Goal: Task Accomplishment & Management: Manage account settings

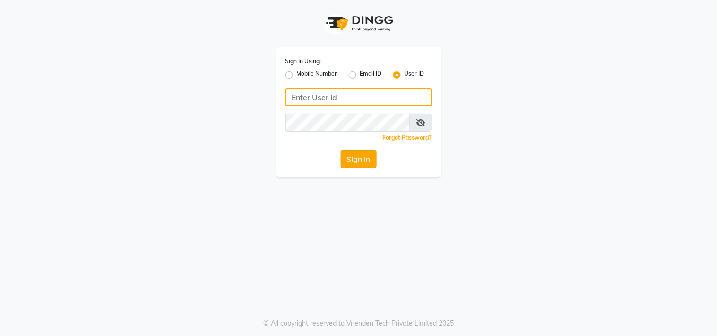
type input "riya"
click at [361, 166] on button "Sign In" at bounding box center [359, 159] width 36 height 18
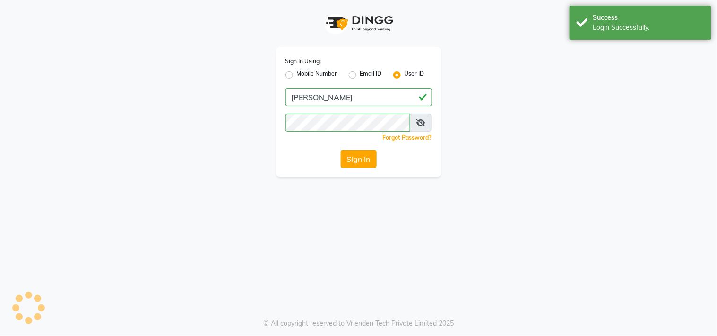
select select "4329"
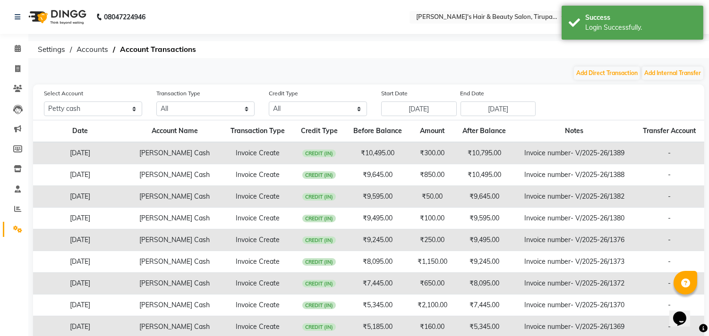
click at [62, 11] on img at bounding box center [56, 17] width 65 height 26
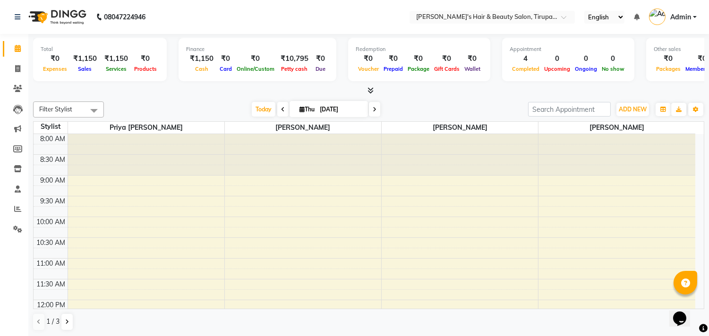
click at [371, 91] on icon at bounding box center [371, 90] width 6 height 7
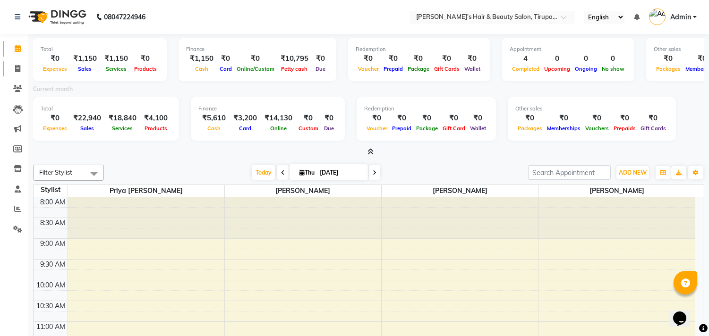
click at [14, 63] on link "Invoice" at bounding box center [14, 69] width 23 height 16
select select "5401"
select select "service"
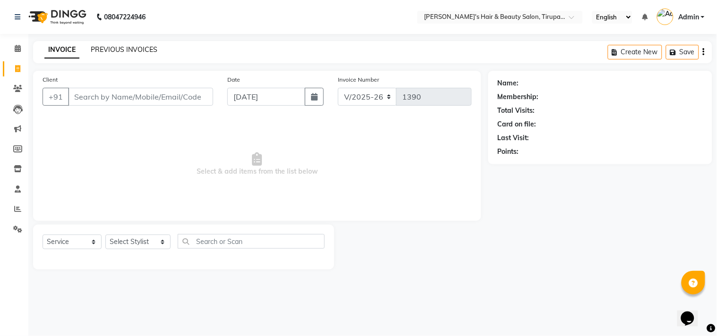
drag, startPoint x: 14, startPoint y: 63, endPoint x: 127, endPoint y: 49, distance: 113.4
click at [127, 49] on link "PREVIOUS INVOICES" at bounding box center [124, 49] width 67 height 9
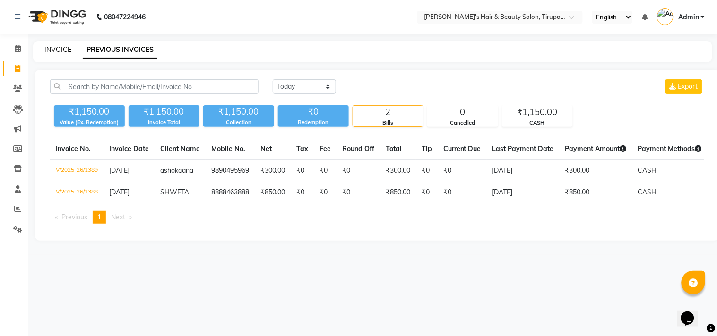
click at [57, 53] on link "INVOICE" at bounding box center [57, 49] width 27 height 9
select select "5401"
select select "service"
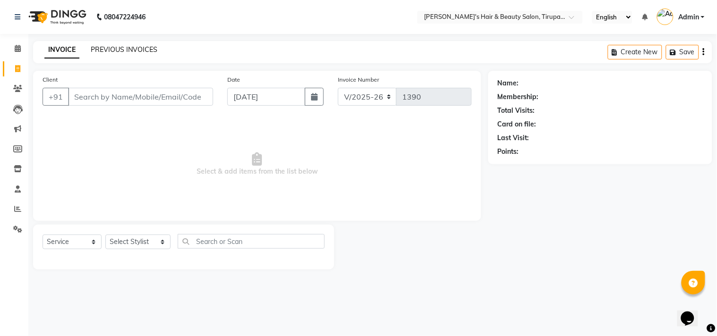
click at [129, 48] on link "PREVIOUS INVOICES" at bounding box center [124, 49] width 67 height 9
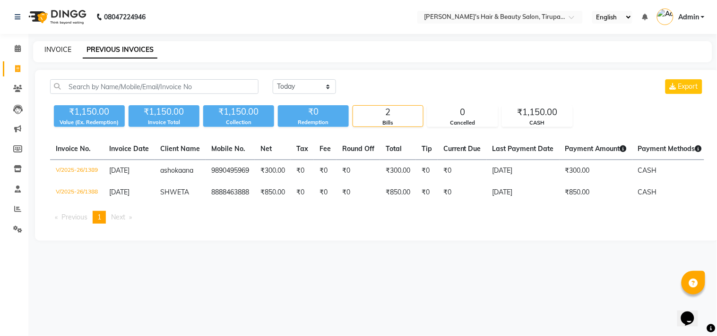
click at [57, 49] on link "INVOICE" at bounding box center [57, 49] width 27 height 9
select select "service"
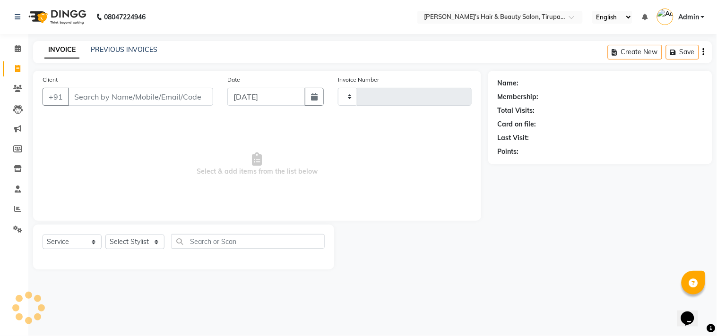
type input "1390"
select select "5401"
click at [116, 50] on link "PREVIOUS INVOICES" at bounding box center [124, 49] width 67 height 9
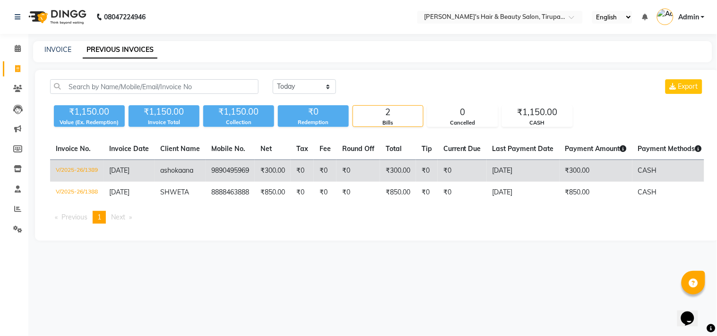
click at [91, 168] on td "V/2025-26/1389" at bounding box center [76, 171] width 53 height 22
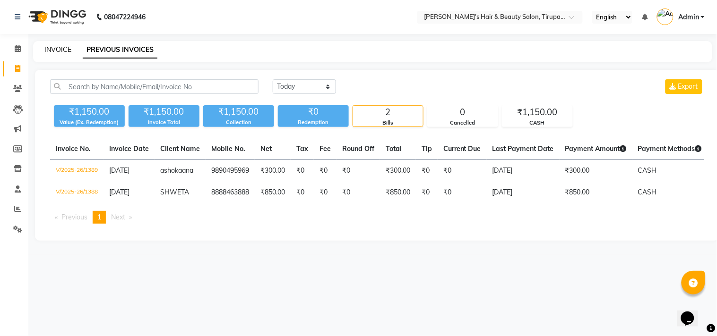
click at [67, 46] on link "INVOICE" at bounding box center [57, 49] width 27 height 9
select select "service"
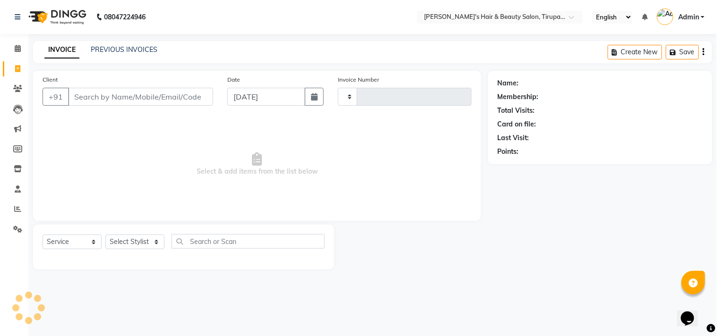
type input "1390"
select select "5401"
click at [141, 48] on link "PREVIOUS INVOICES" at bounding box center [124, 49] width 67 height 9
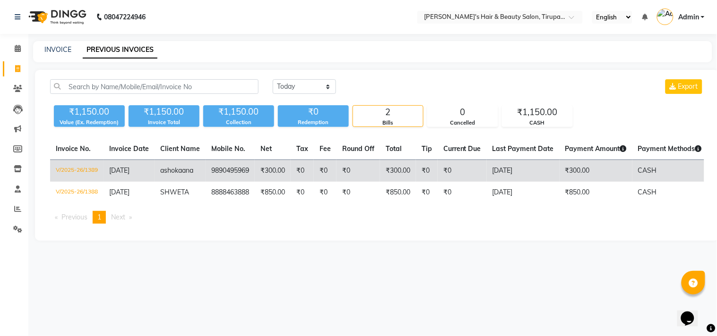
click at [84, 167] on td "V/2025-26/1389" at bounding box center [76, 171] width 53 height 22
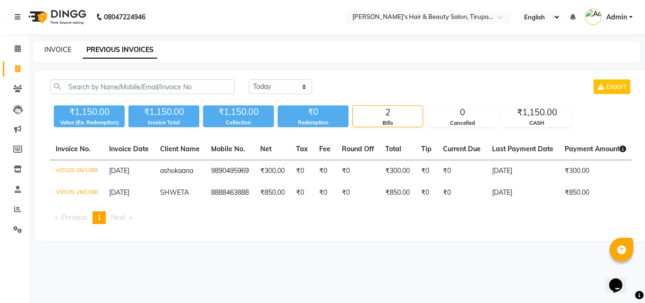
click at [63, 48] on link "INVOICE" at bounding box center [57, 49] width 27 height 9
select select "service"
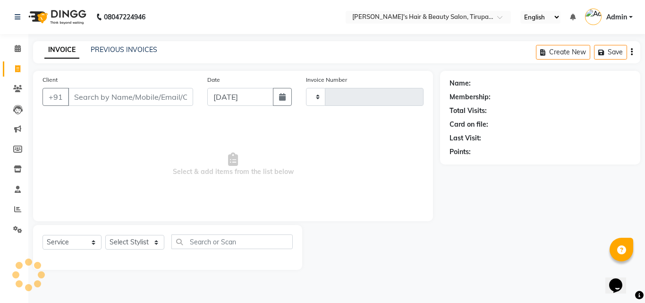
type input "1390"
select select "5401"
click at [123, 45] on link "PREVIOUS INVOICES" at bounding box center [124, 49] width 67 height 9
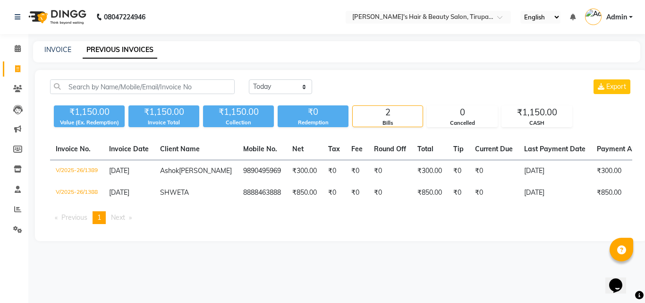
click at [59, 14] on img at bounding box center [56, 17] width 65 height 26
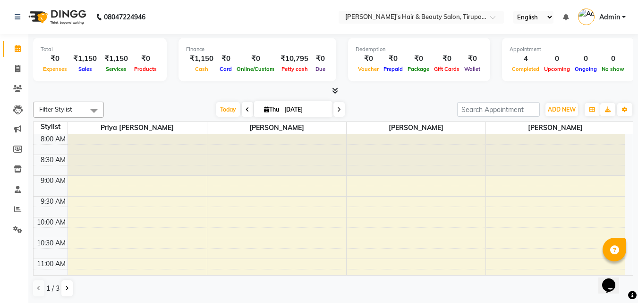
click at [338, 89] on icon at bounding box center [335, 90] width 6 height 7
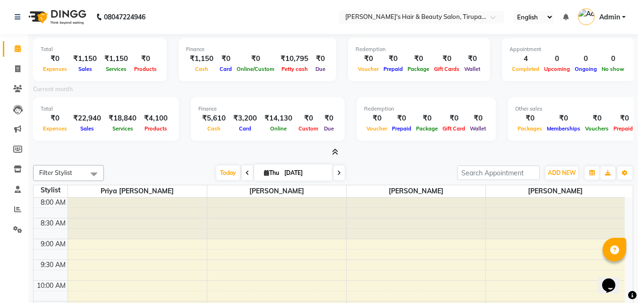
click at [336, 150] on icon at bounding box center [335, 151] width 6 height 7
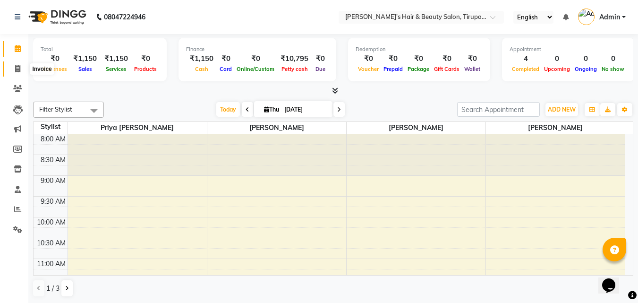
click at [21, 73] on span at bounding box center [17, 69] width 17 height 11
select select "service"
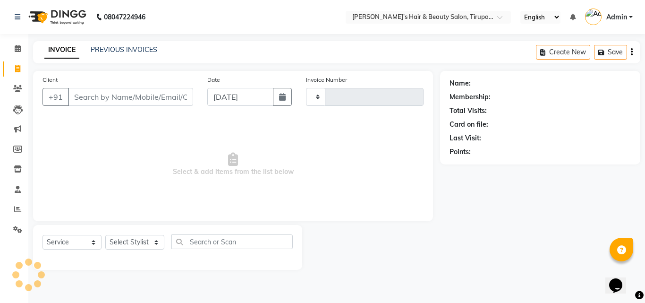
type input "1390"
select select "5401"
click at [127, 50] on link "PREVIOUS INVOICES" at bounding box center [124, 49] width 67 height 9
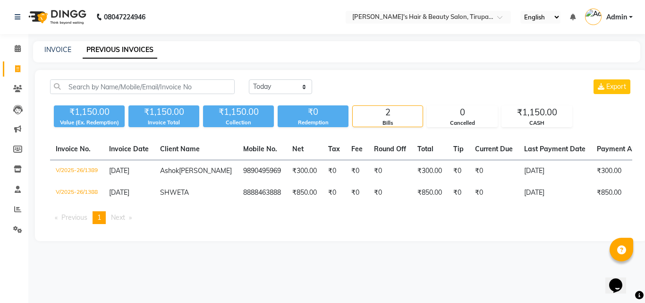
click at [161, 114] on div "₹1,150.00" at bounding box center [164, 111] width 71 height 13
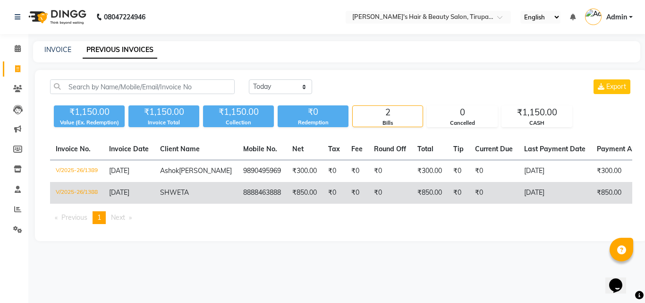
click at [93, 194] on td "V/2025-26/1388" at bounding box center [76, 193] width 53 height 22
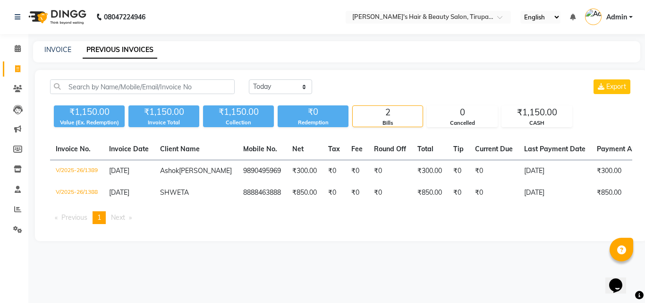
click at [61, 11] on img at bounding box center [56, 17] width 65 height 26
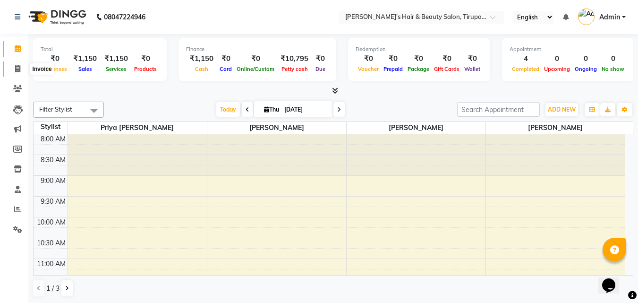
click at [18, 72] on span at bounding box center [17, 69] width 17 height 11
select select "5401"
select select "service"
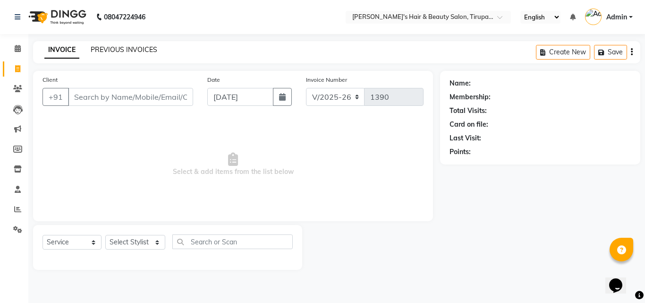
click at [129, 47] on link "PREVIOUS INVOICES" at bounding box center [124, 49] width 67 height 9
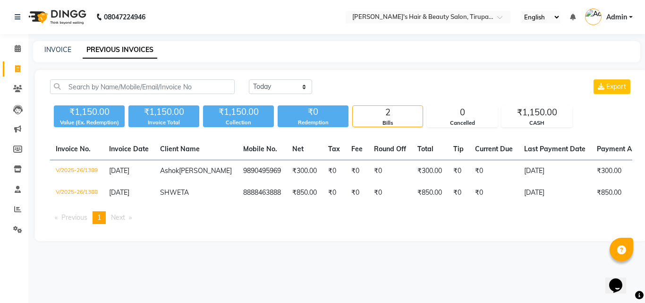
click at [375, 111] on div "2" at bounding box center [388, 112] width 70 height 13
click at [56, 50] on link "INVOICE" at bounding box center [57, 49] width 27 height 9
select select "5401"
select select "service"
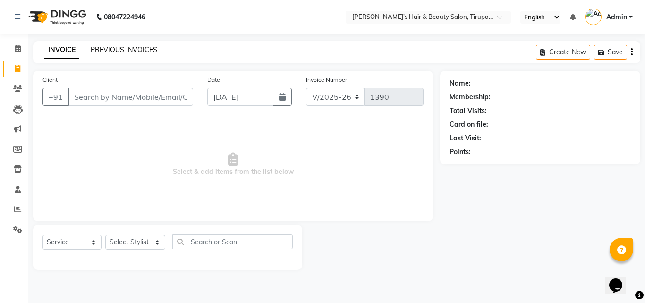
click at [118, 47] on link "PREVIOUS INVOICES" at bounding box center [124, 49] width 67 height 9
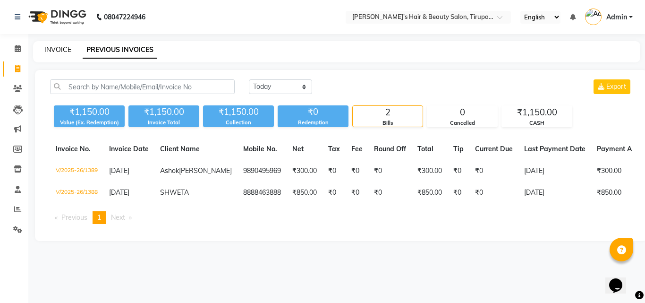
click at [64, 51] on link "INVOICE" at bounding box center [57, 49] width 27 height 9
select select "service"
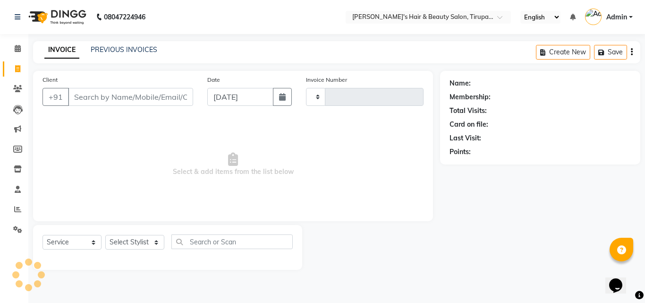
type input "1390"
select select "5401"
click at [127, 47] on link "PREVIOUS INVOICES" at bounding box center [124, 49] width 67 height 9
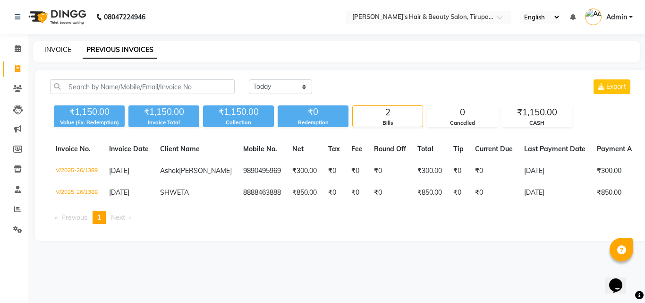
click at [52, 49] on link "INVOICE" at bounding box center [57, 49] width 27 height 9
select select "5401"
select select "service"
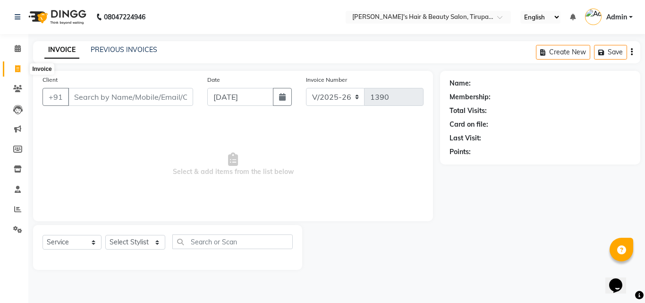
click at [17, 73] on span at bounding box center [17, 69] width 17 height 11
select select "5401"
select select "service"
click at [127, 48] on link "PREVIOUS INVOICES" at bounding box center [124, 49] width 67 height 9
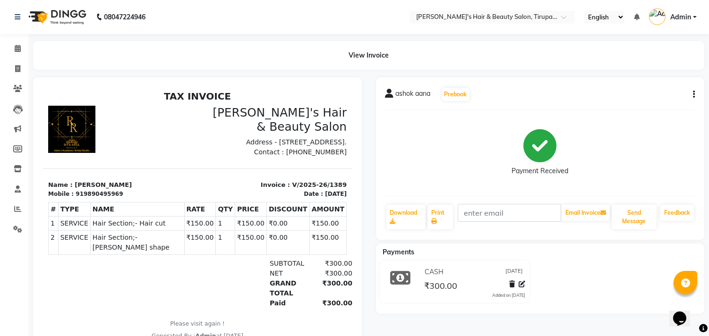
click at [57, 16] on img at bounding box center [56, 17] width 65 height 26
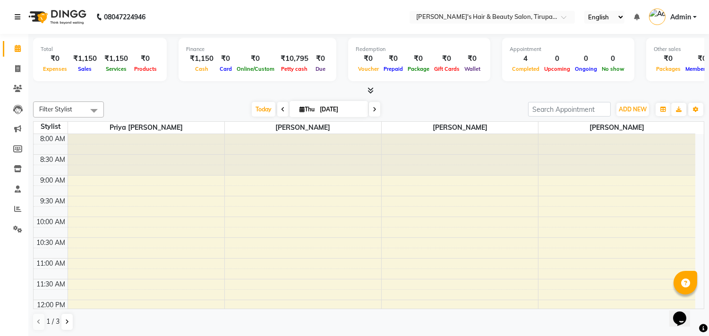
click at [18, 17] on icon at bounding box center [18, 17] width 6 height 7
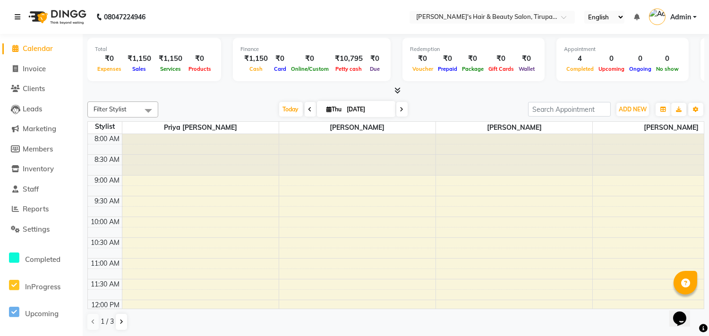
click at [18, 17] on icon at bounding box center [18, 17] width 6 height 7
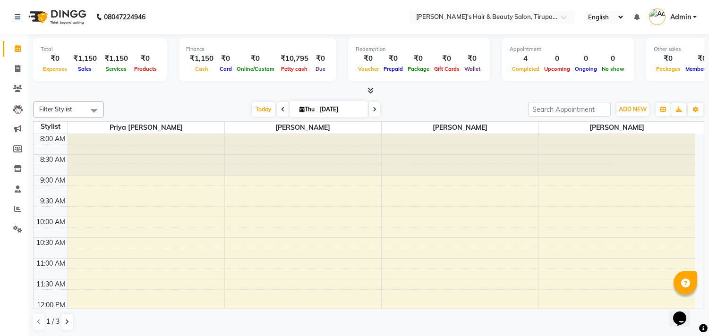
click at [370, 92] on icon at bounding box center [371, 90] width 6 height 7
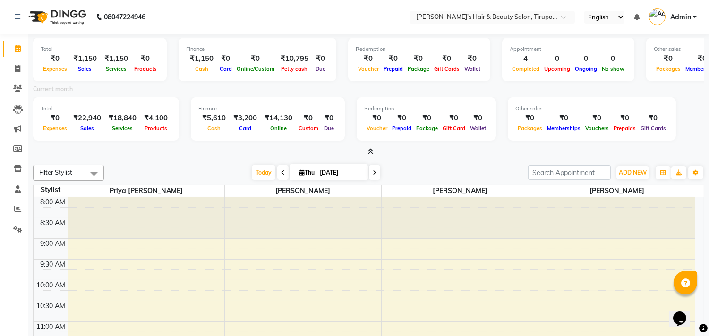
click at [369, 150] on icon at bounding box center [371, 151] width 6 height 7
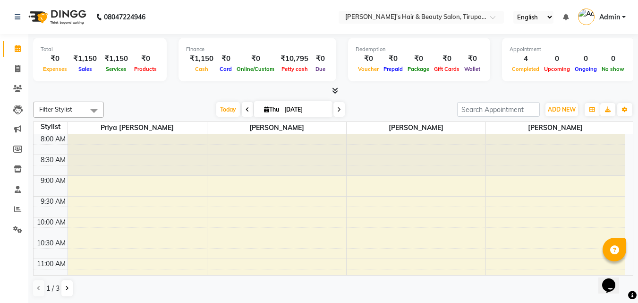
click at [334, 91] on icon at bounding box center [335, 90] width 6 height 7
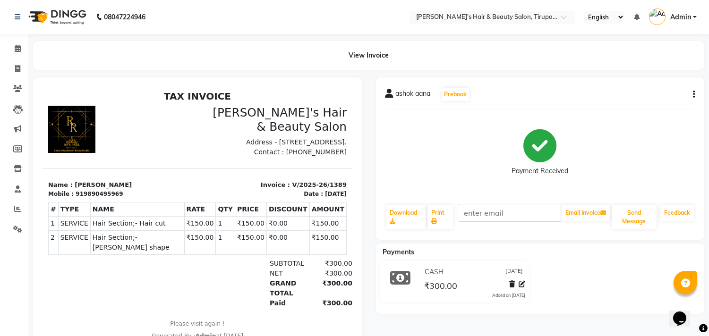
click at [388, 95] on icon at bounding box center [390, 93] width 9 height 9
click at [695, 95] on icon "button" at bounding box center [694, 95] width 2 height 0
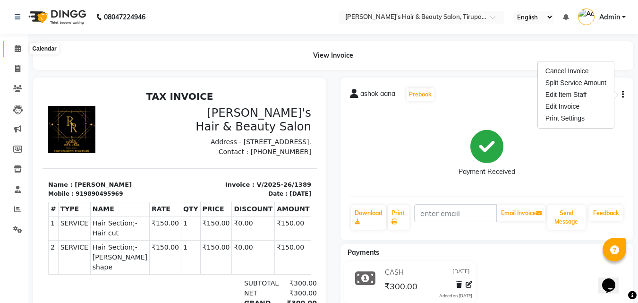
drag, startPoint x: 771, startPoint y: 9, endPoint x: 15, endPoint y: 51, distance: 757.2
click at [15, 51] on icon at bounding box center [18, 48] width 6 height 7
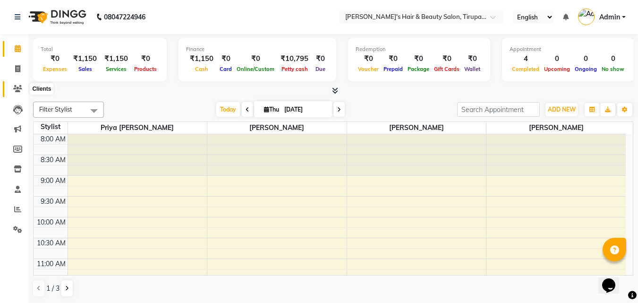
click at [21, 86] on icon at bounding box center [17, 88] width 9 height 7
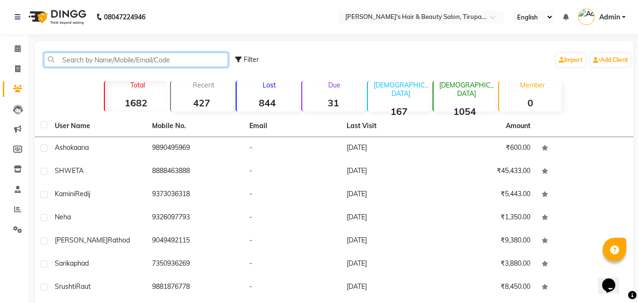
click at [155, 62] on input "text" at bounding box center [136, 59] width 184 height 15
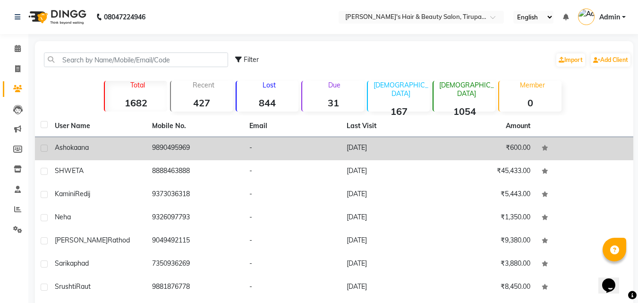
click at [42, 150] on label at bounding box center [44, 148] width 7 height 7
click at [42, 150] on input "checkbox" at bounding box center [44, 149] width 6 height 6
checkbox input "true"
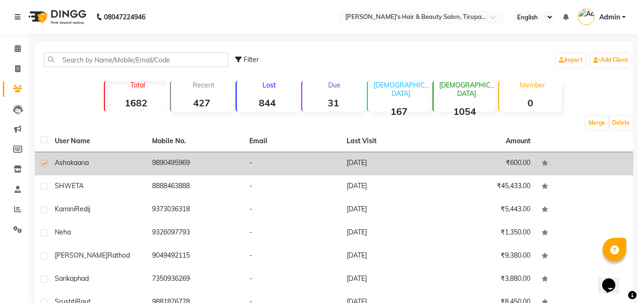
click at [89, 164] on span "aana" at bounding box center [81, 162] width 15 height 9
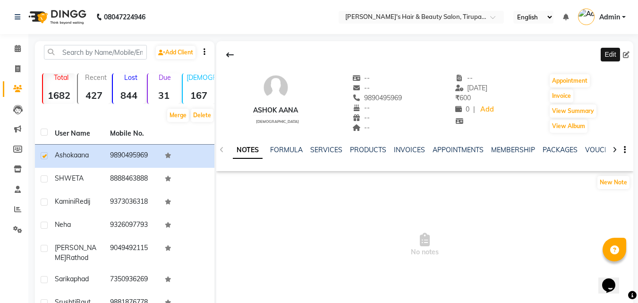
click at [624, 55] on icon at bounding box center [626, 55] width 7 height 7
select select "male"
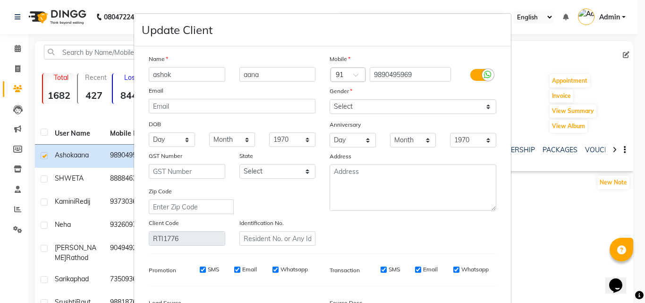
click at [152, 74] on input "ashok" at bounding box center [187, 74] width 77 height 15
type input "Ashok"
click at [258, 73] on input "aana" at bounding box center [278, 74] width 77 height 15
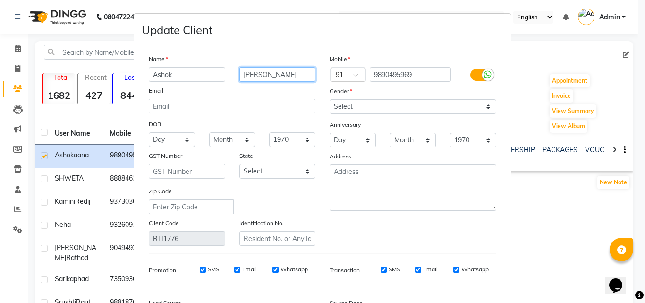
type input "[PERSON_NAME]"
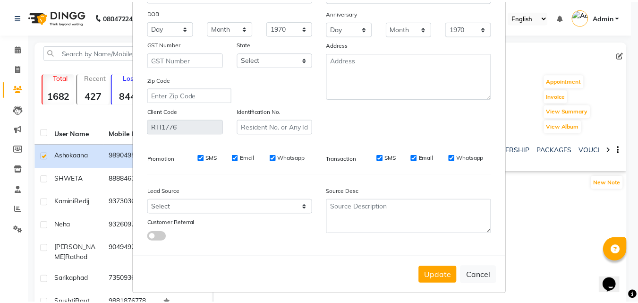
scroll to position [116, 0]
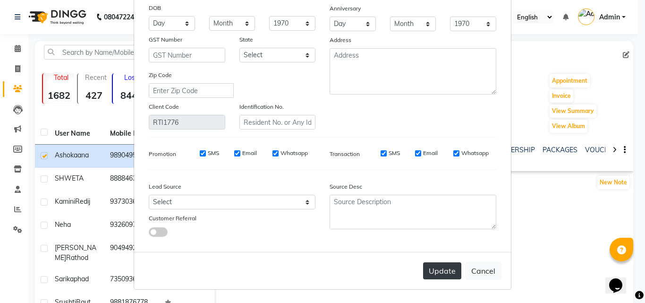
click at [425, 270] on button "Update" at bounding box center [442, 270] width 38 height 17
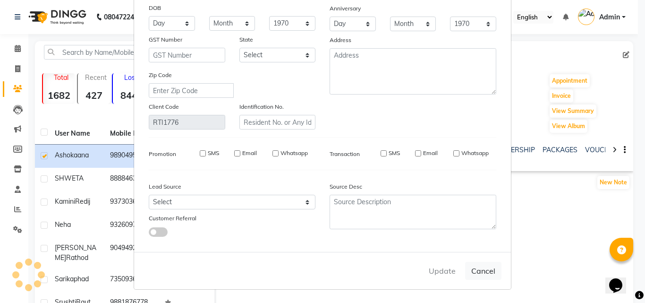
select select
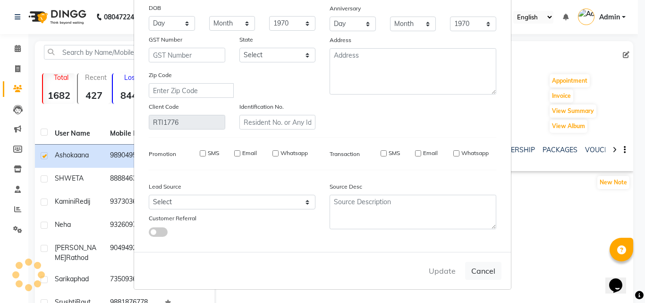
select select
checkbox input "false"
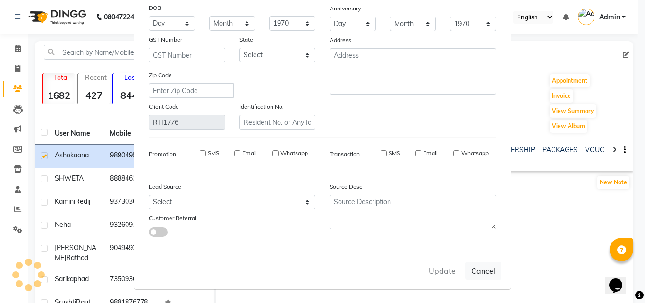
checkbox input "false"
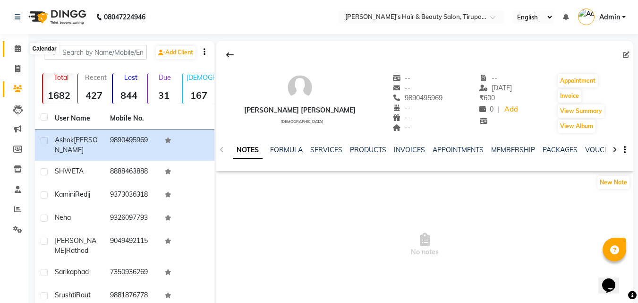
click at [17, 44] on span at bounding box center [17, 48] width 17 height 11
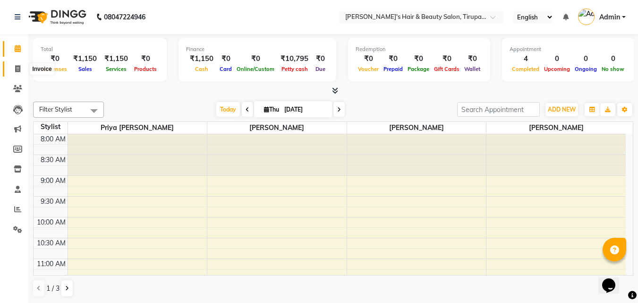
click at [21, 72] on span at bounding box center [17, 69] width 17 height 11
select select "5401"
select select "service"
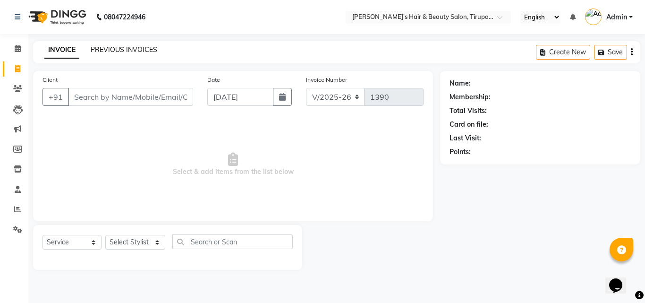
click at [119, 51] on link "PREVIOUS INVOICES" at bounding box center [124, 49] width 67 height 9
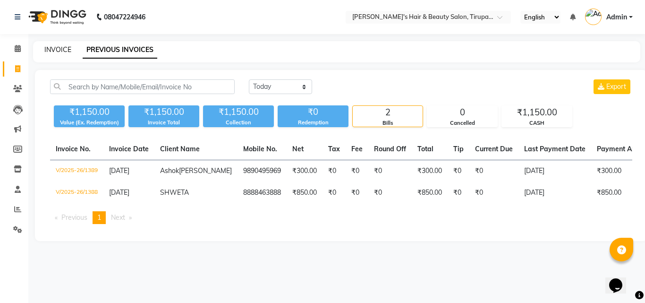
click at [57, 51] on link "INVOICE" at bounding box center [57, 49] width 27 height 9
select select "5401"
select select "service"
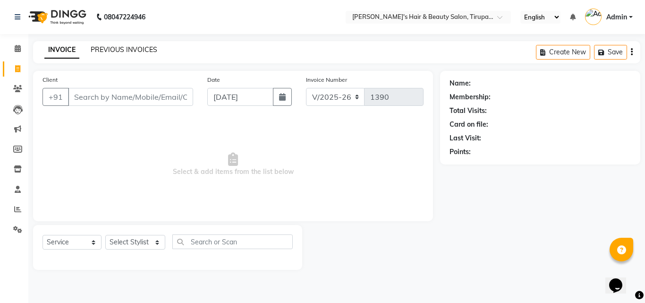
click at [146, 52] on link "PREVIOUS INVOICES" at bounding box center [124, 49] width 67 height 9
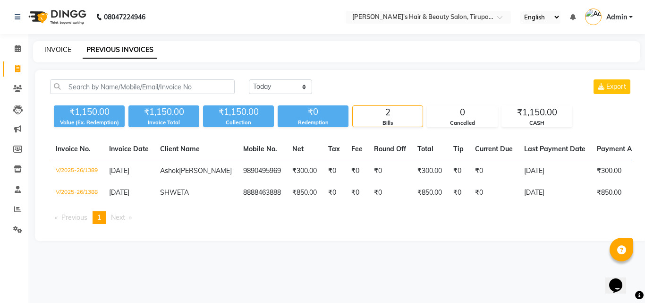
click at [68, 53] on link "INVOICE" at bounding box center [57, 49] width 27 height 9
select select "service"
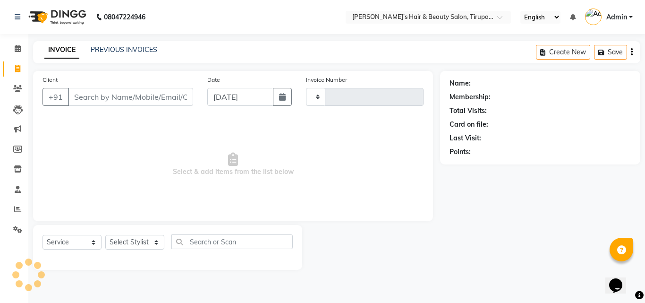
type input "1390"
select select "5401"
click at [133, 47] on link "PREVIOUS INVOICES" at bounding box center [124, 49] width 67 height 9
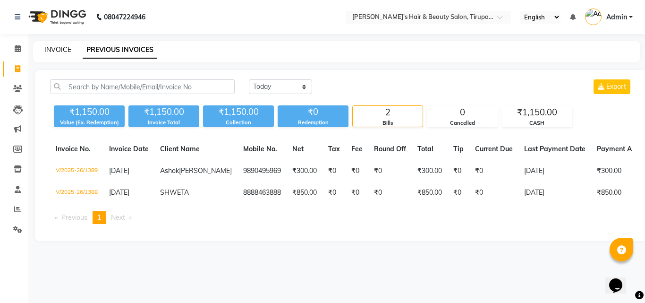
click at [65, 50] on link "INVOICE" at bounding box center [57, 49] width 27 height 9
select select "5401"
select select "service"
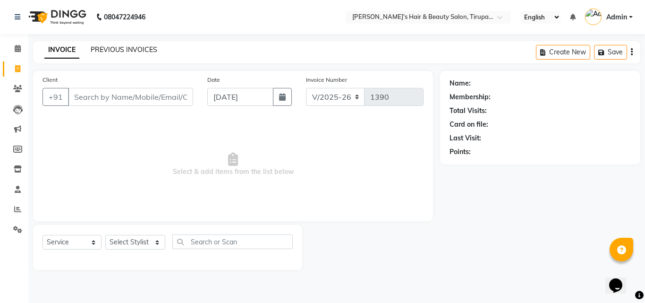
click at [108, 48] on link "PREVIOUS INVOICES" at bounding box center [124, 49] width 67 height 9
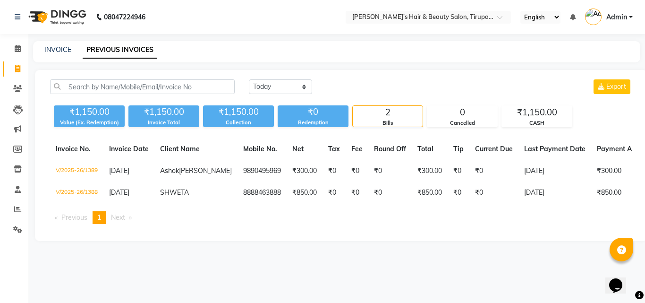
click at [58, 54] on div "INVOICE" at bounding box center [57, 50] width 27 height 10
click at [63, 50] on link "INVOICE" at bounding box center [57, 49] width 27 height 9
select select "5401"
select select "service"
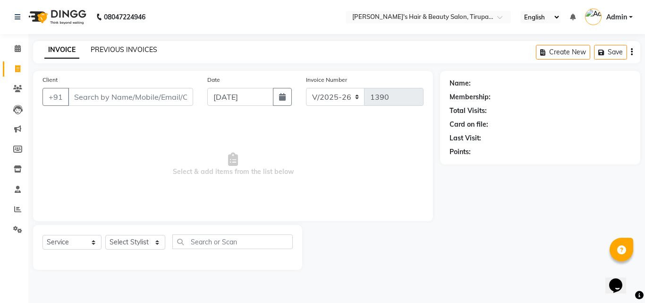
click at [127, 48] on link "PREVIOUS INVOICES" at bounding box center [124, 49] width 67 height 9
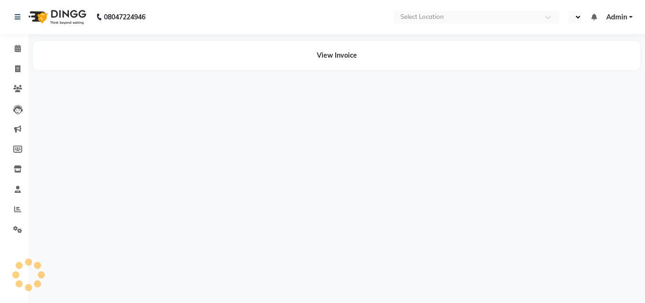
select select "en"
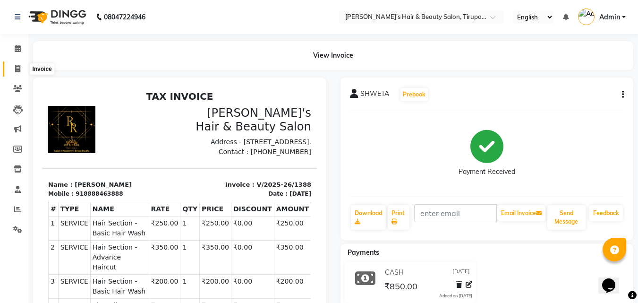
click at [13, 68] on span at bounding box center [17, 69] width 17 height 11
select select "5401"
select select "service"
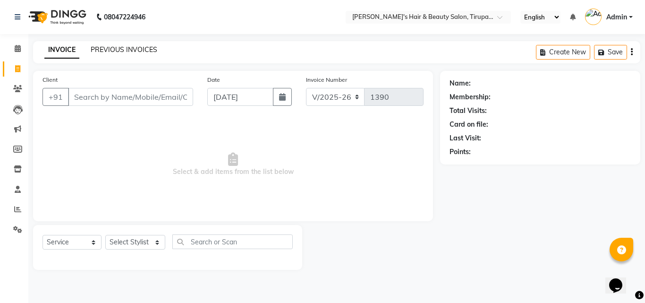
click at [143, 51] on link "PREVIOUS INVOICES" at bounding box center [124, 49] width 67 height 9
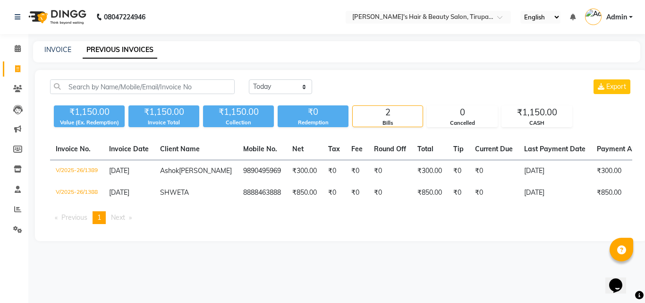
click at [439, 77] on div "[DATE] [DATE] Custom Range Export ₹1,150.00 Value (Ex. Redemption) ₹1,150.00 In…" at bounding box center [341, 155] width 613 height 171
click at [58, 53] on link "INVOICE" at bounding box center [57, 49] width 27 height 9
select select "5401"
select select "service"
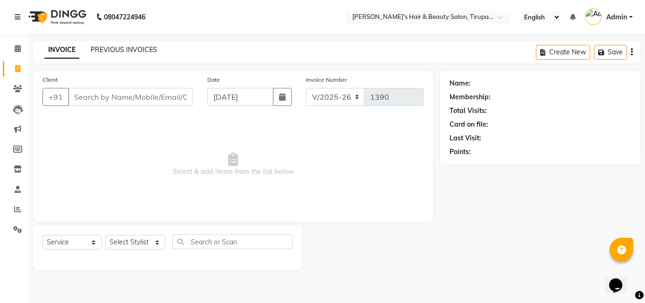
click at [132, 50] on link "PREVIOUS INVOICES" at bounding box center [124, 49] width 67 height 9
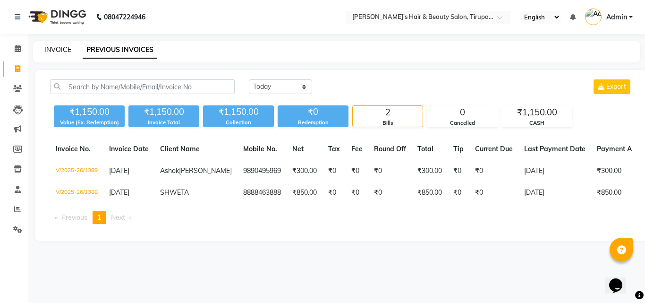
click at [58, 49] on link "INVOICE" at bounding box center [57, 49] width 27 height 9
select select "service"
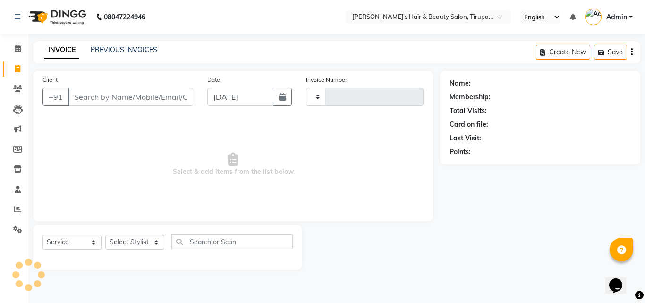
type input "1390"
select select "5401"
click at [128, 52] on link "PREVIOUS INVOICES" at bounding box center [124, 49] width 67 height 9
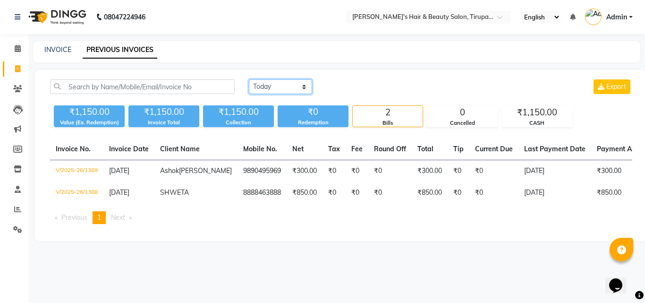
click at [272, 88] on select "[DATE] [DATE] Custom Range" at bounding box center [280, 86] width 63 height 15
select select "[DATE]"
click at [249, 79] on select "[DATE] [DATE] Custom Range" at bounding box center [280, 86] width 63 height 15
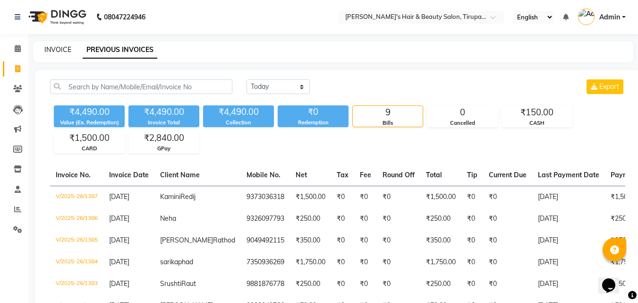
click at [60, 53] on link "INVOICE" at bounding box center [57, 49] width 27 height 9
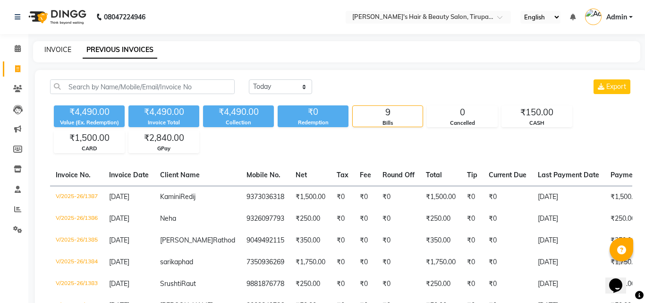
select select "service"
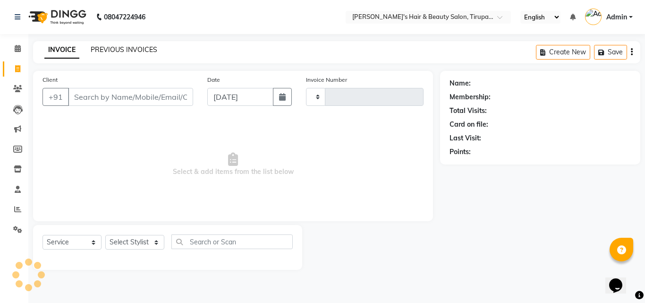
click at [120, 48] on link "PREVIOUS INVOICES" at bounding box center [124, 49] width 67 height 9
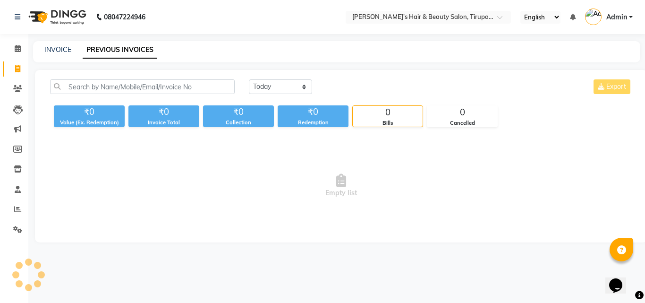
click at [120, 48] on link "PREVIOUS INVOICES" at bounding box center [120, 50] width 75 height 17
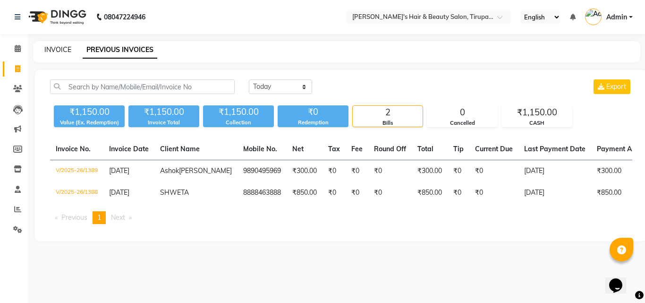
click at [65, 51] on link "INVOICE" at bounding box center [57, 49] width 27 height 9
select select "5401"
select select "service"
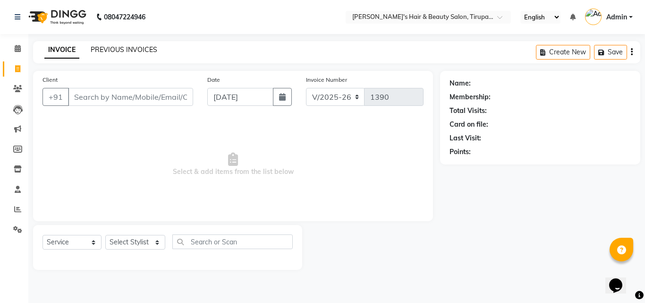
click at [144, 52] on link "PREVIOUS INVOICES" at bounding box center [124, 49] width 67 height 9
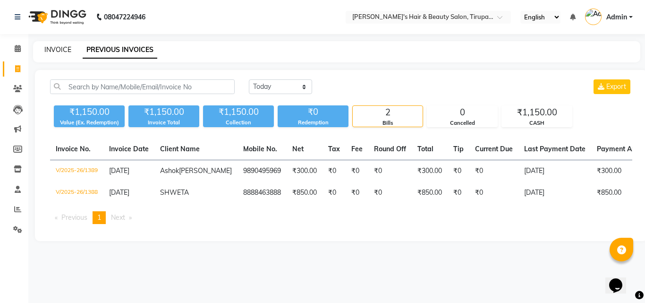
click at [65, 50] on link "INVOICE" at bounding box center [57, 49] width 27 height 9
select select "5401"
select select "service"
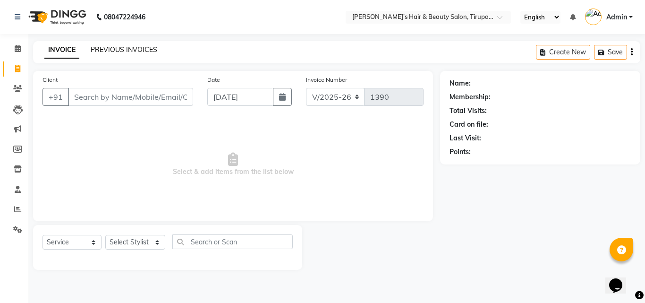
click at [106, 49] on link "PREVIOUS INVOICES" at bounding box center [124, 49] width 67 height 9
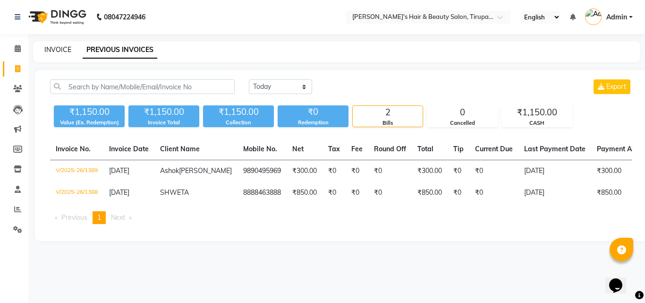
click at [69, 47] on link "INVOICE" at bounding box center [57, 49] width 27 height 9
select select "5401"
select select "service"
